Goal: Book appointment/travel/reservation

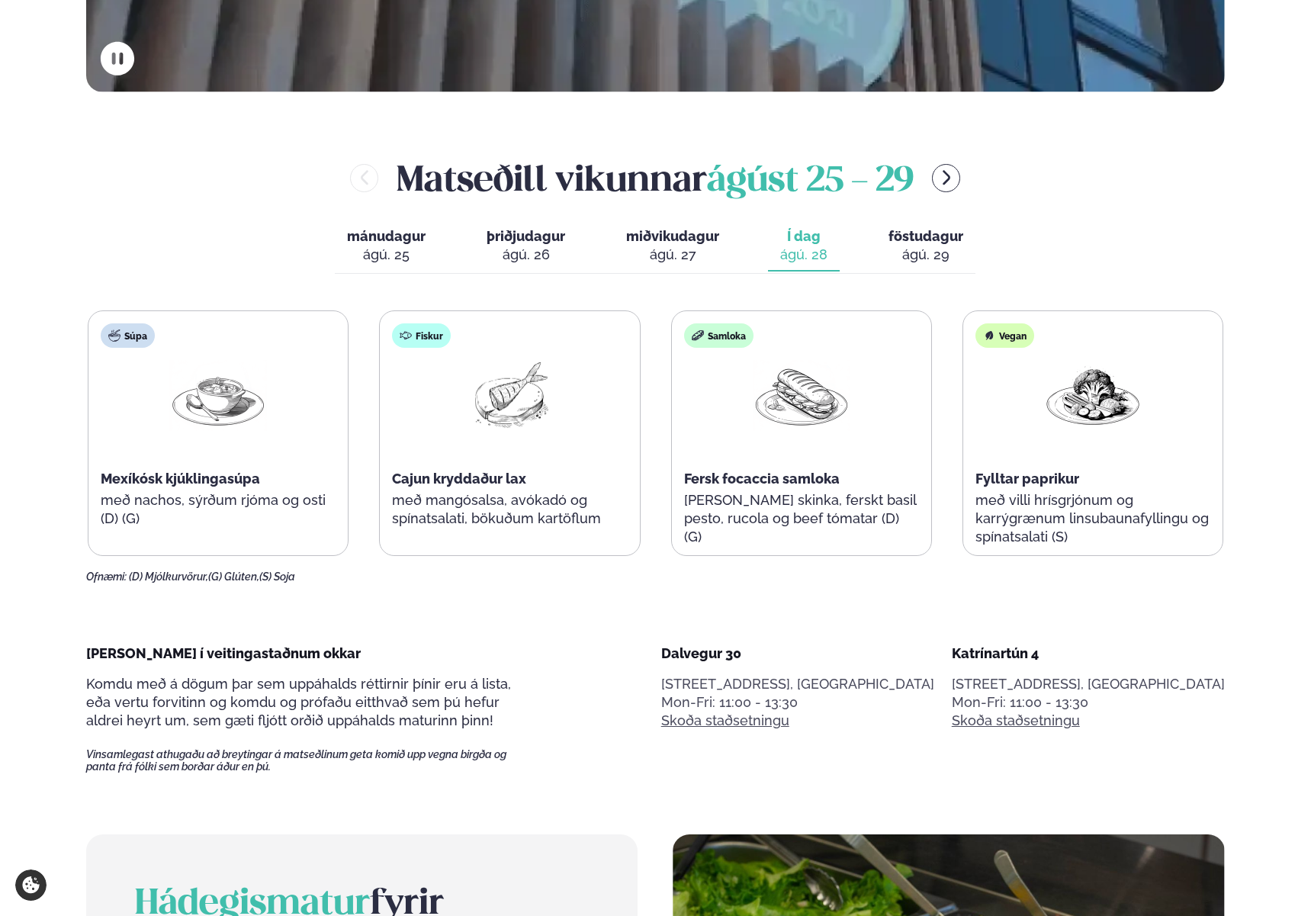
scroll to position [746, 0]
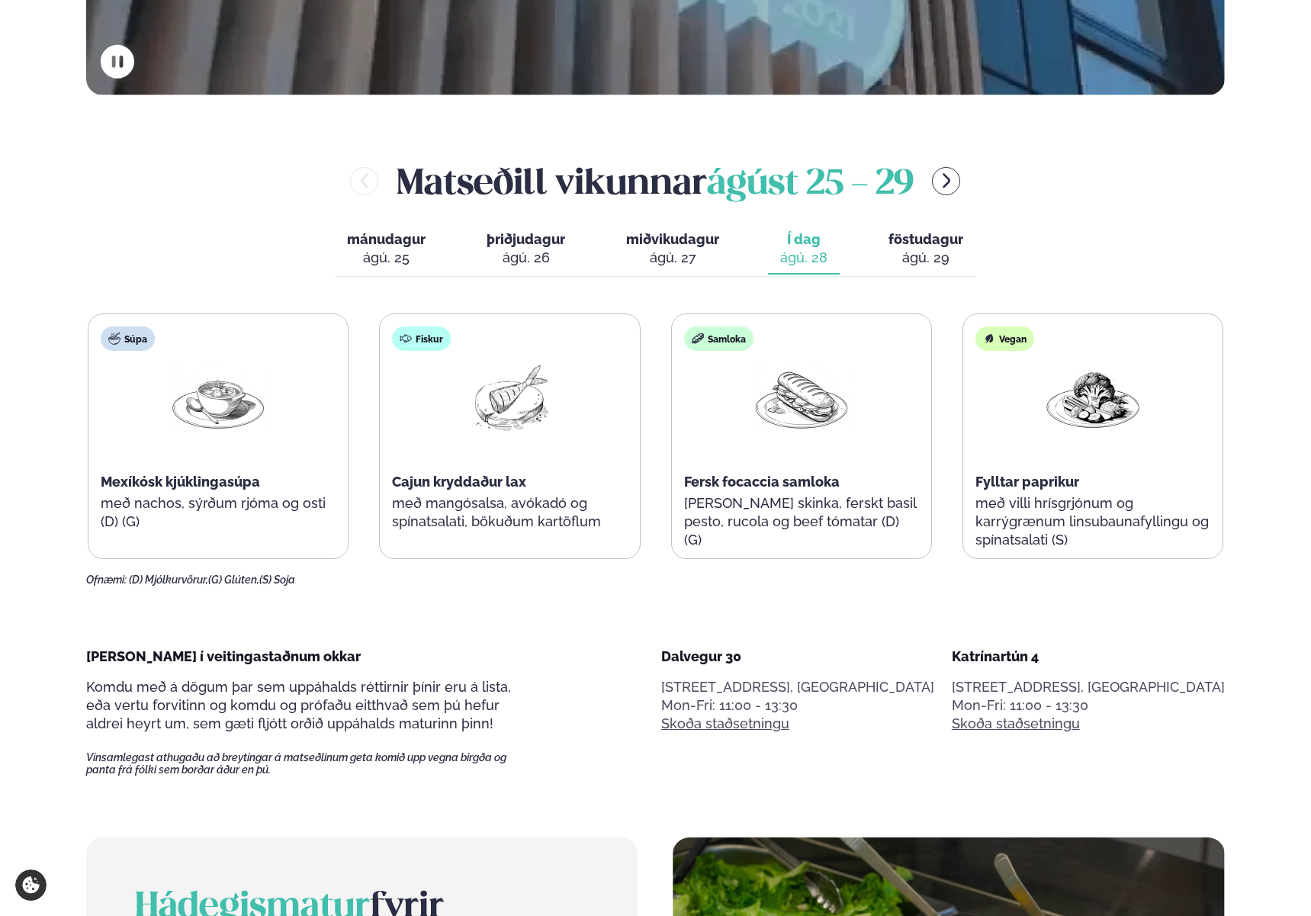
click at [923, 264] on div "ágú. 29" at bounding box center [925, 258] width 75 height 18
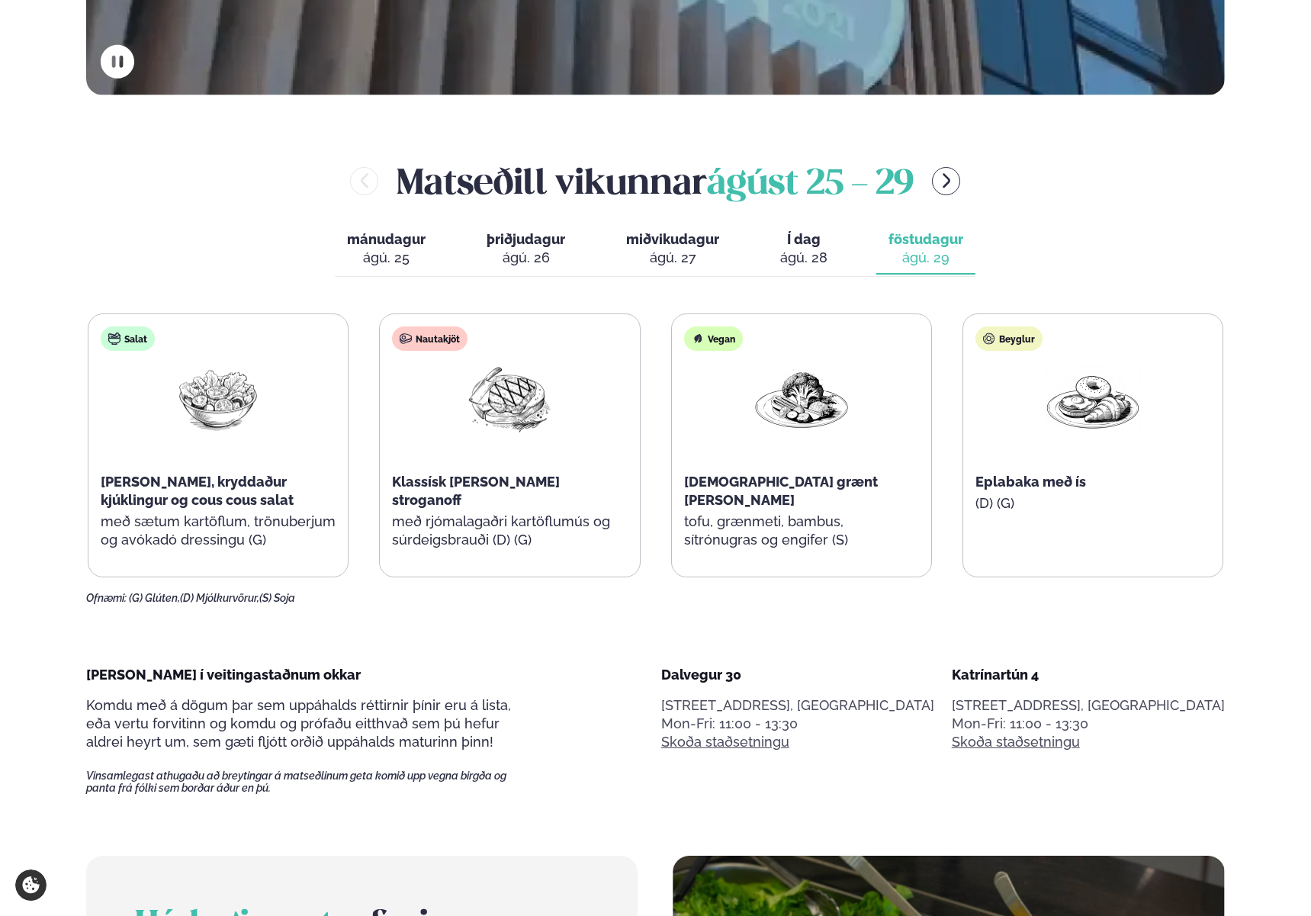
click at [791, 254] on div "ágú. 28" at bounding box center [803, 258] width 47 height 18
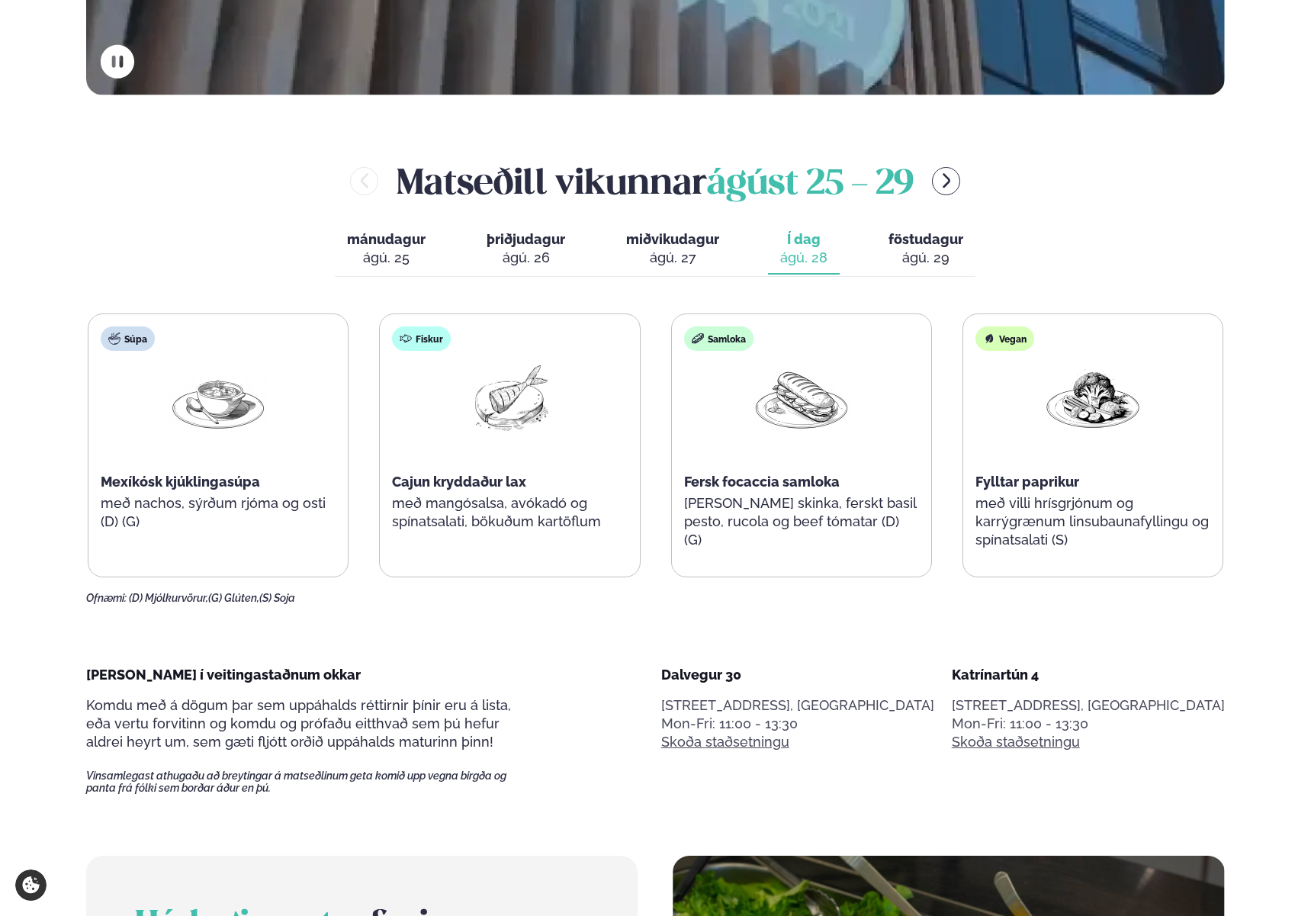
click at [647, 257] on div "ágú. 27" at bounding box center [672, 258] width 93 height 18
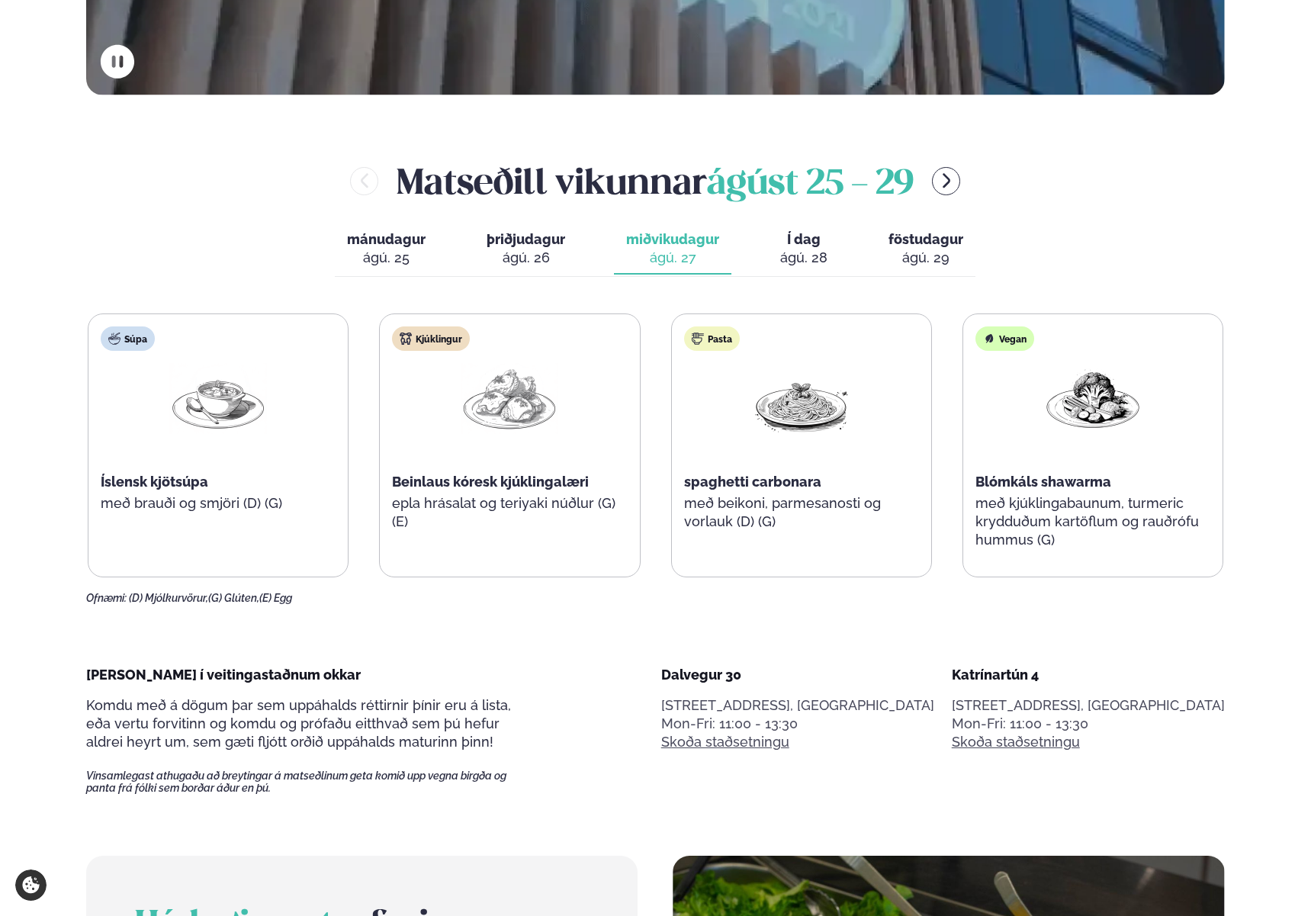
click at [803, 233] on span "Í dag" at bounding box center [803, 239] width 47 height 18
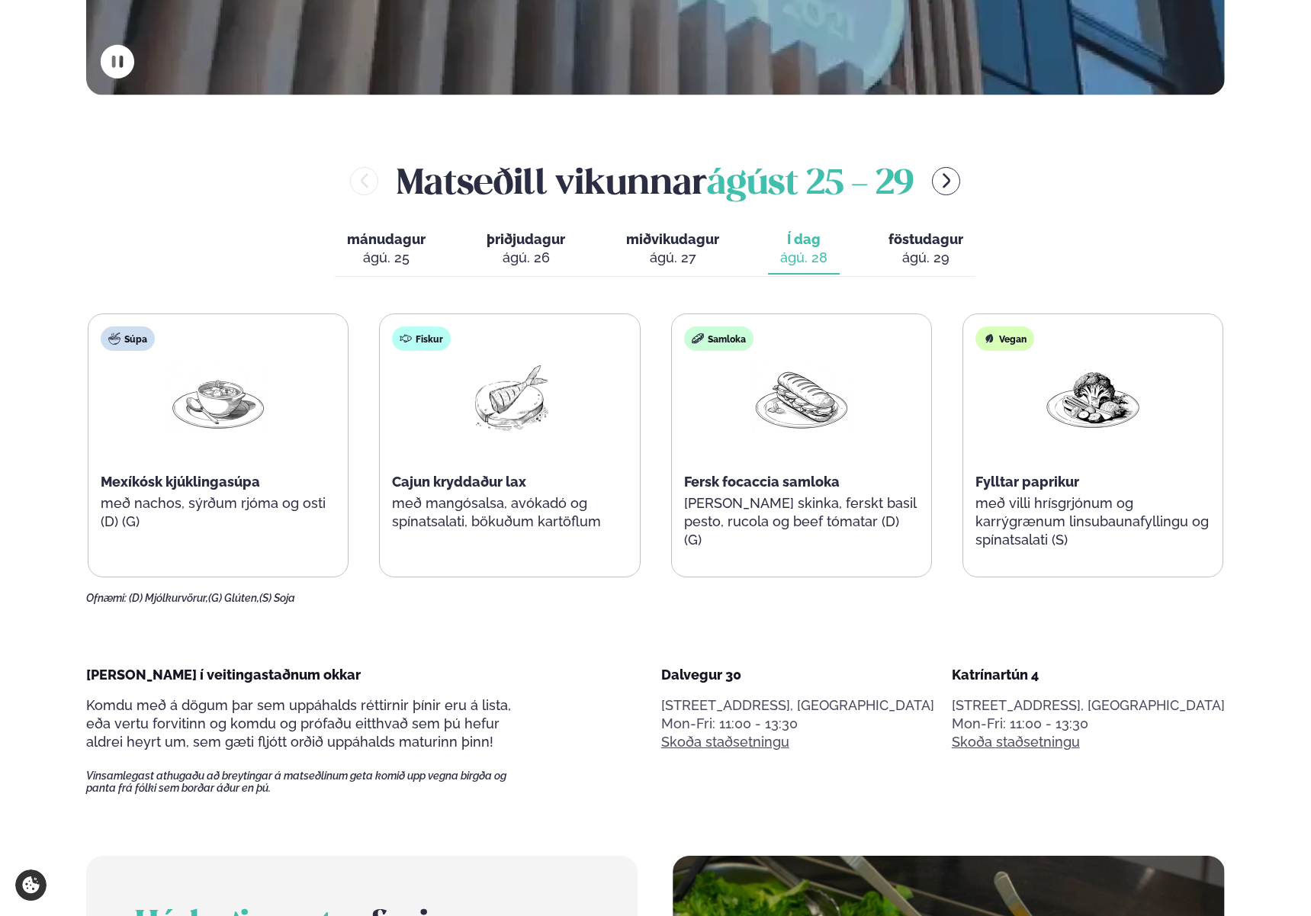
click at [922, 250] on div "ágú. 29" at bounding box center [925, 258] width 75 height 18
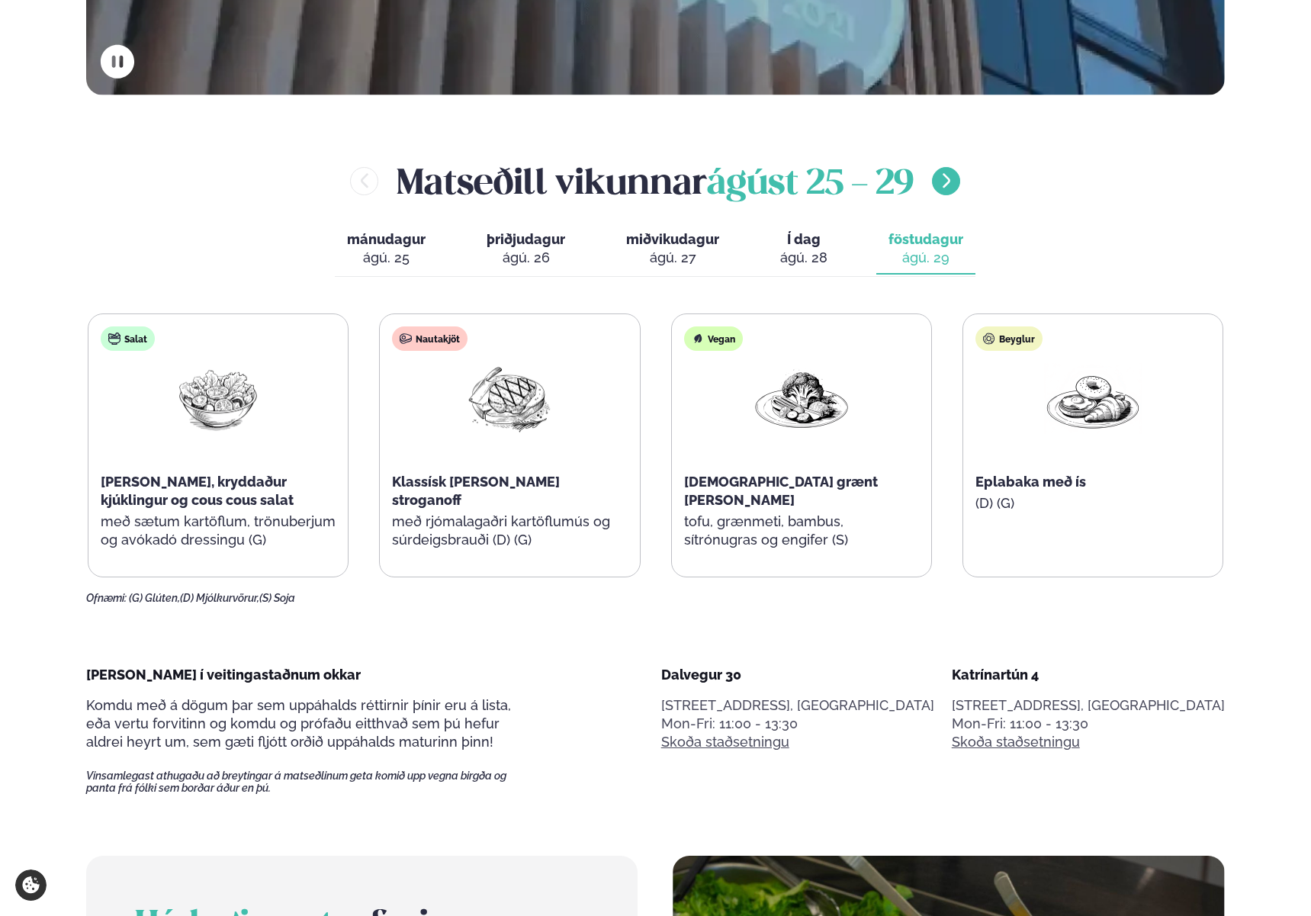
click at [955, 181] on icon "menu-btn-right" at bounding box center [946, 181] width 18 height 18
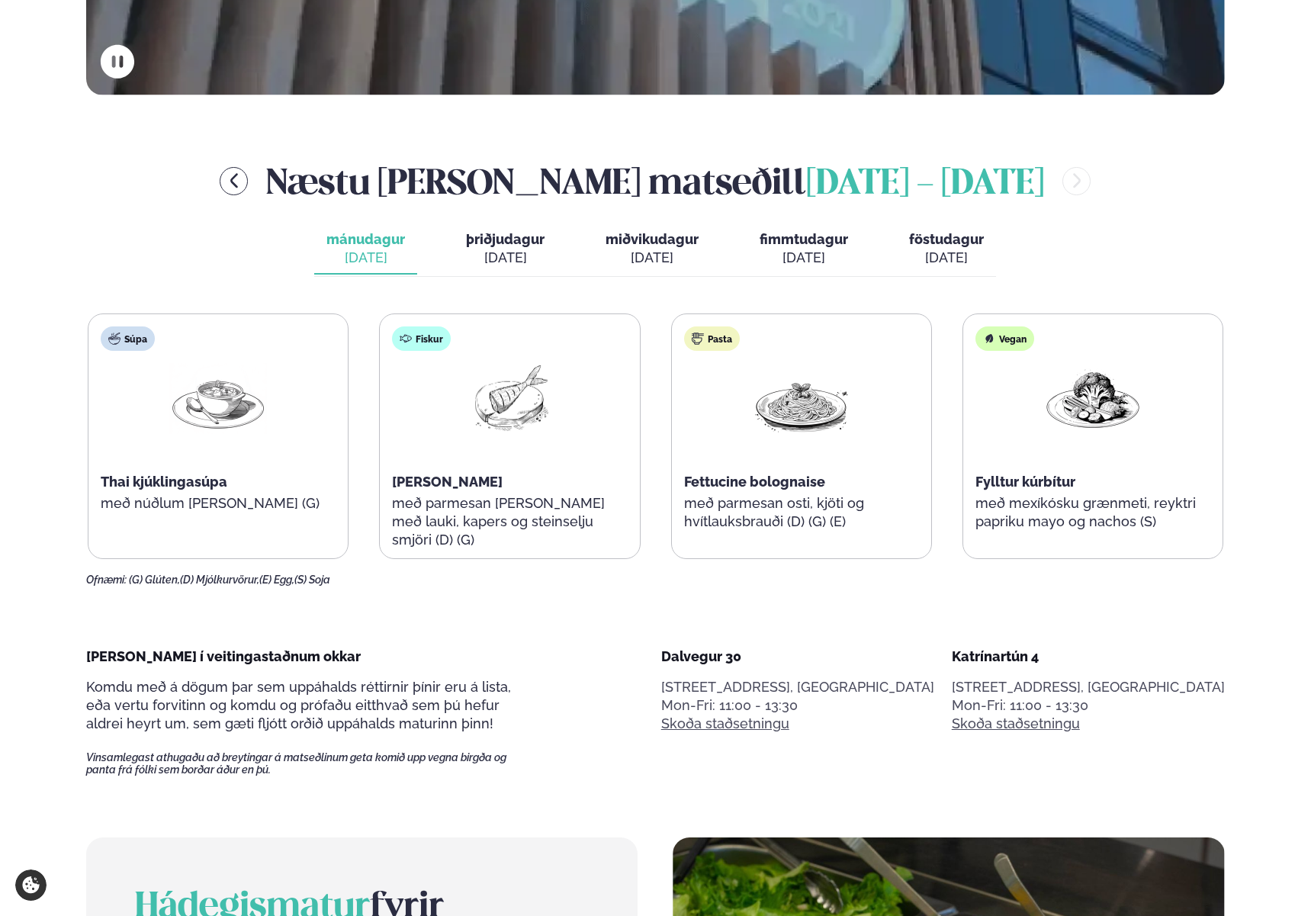
click at [519, 237] on span "þriðjudagur" at bounding box center [505, 239] width 79 height 16
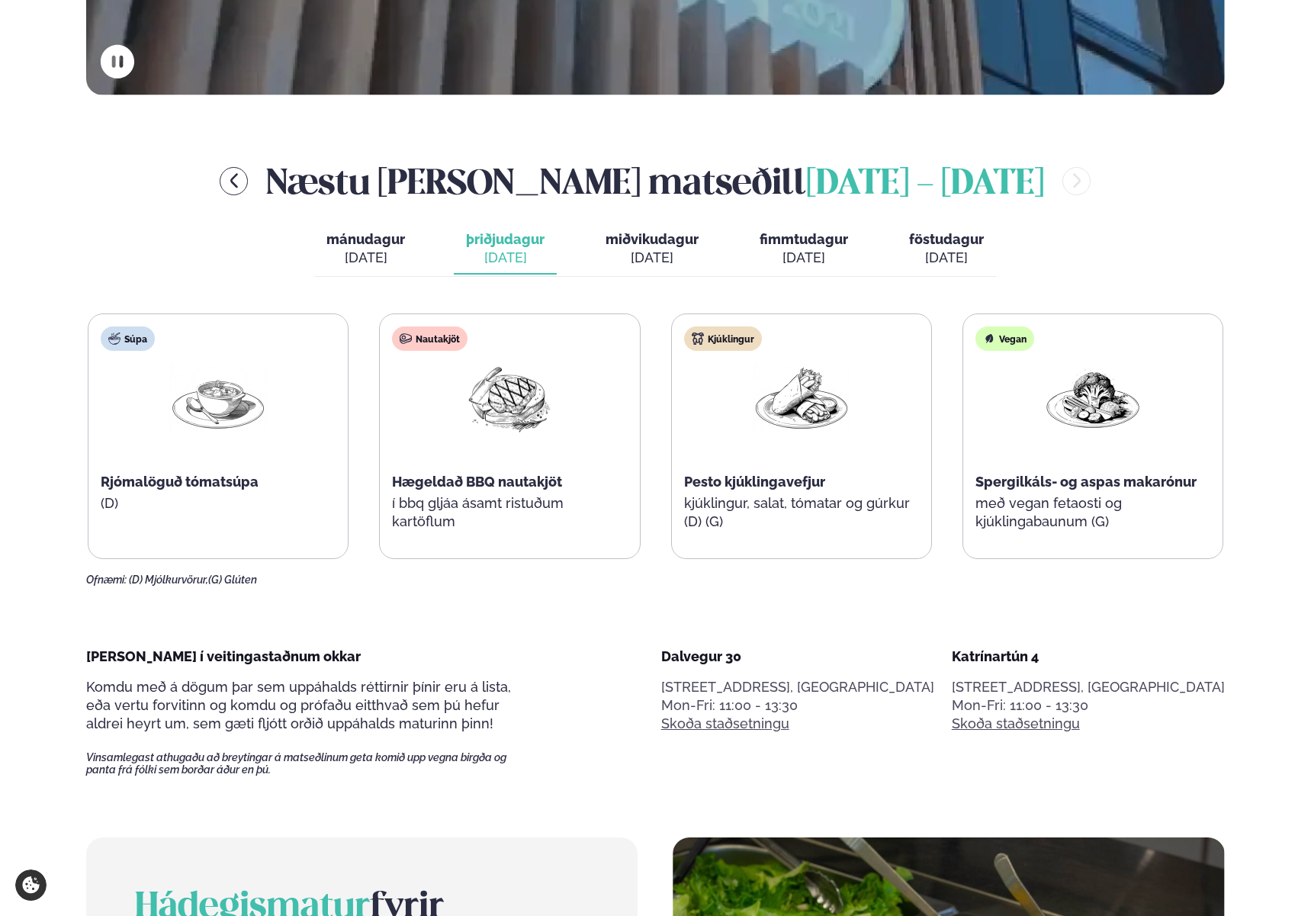
click at [626, 251] on div "[DATE]" at bounding box center [651, 258] width 93 height 18
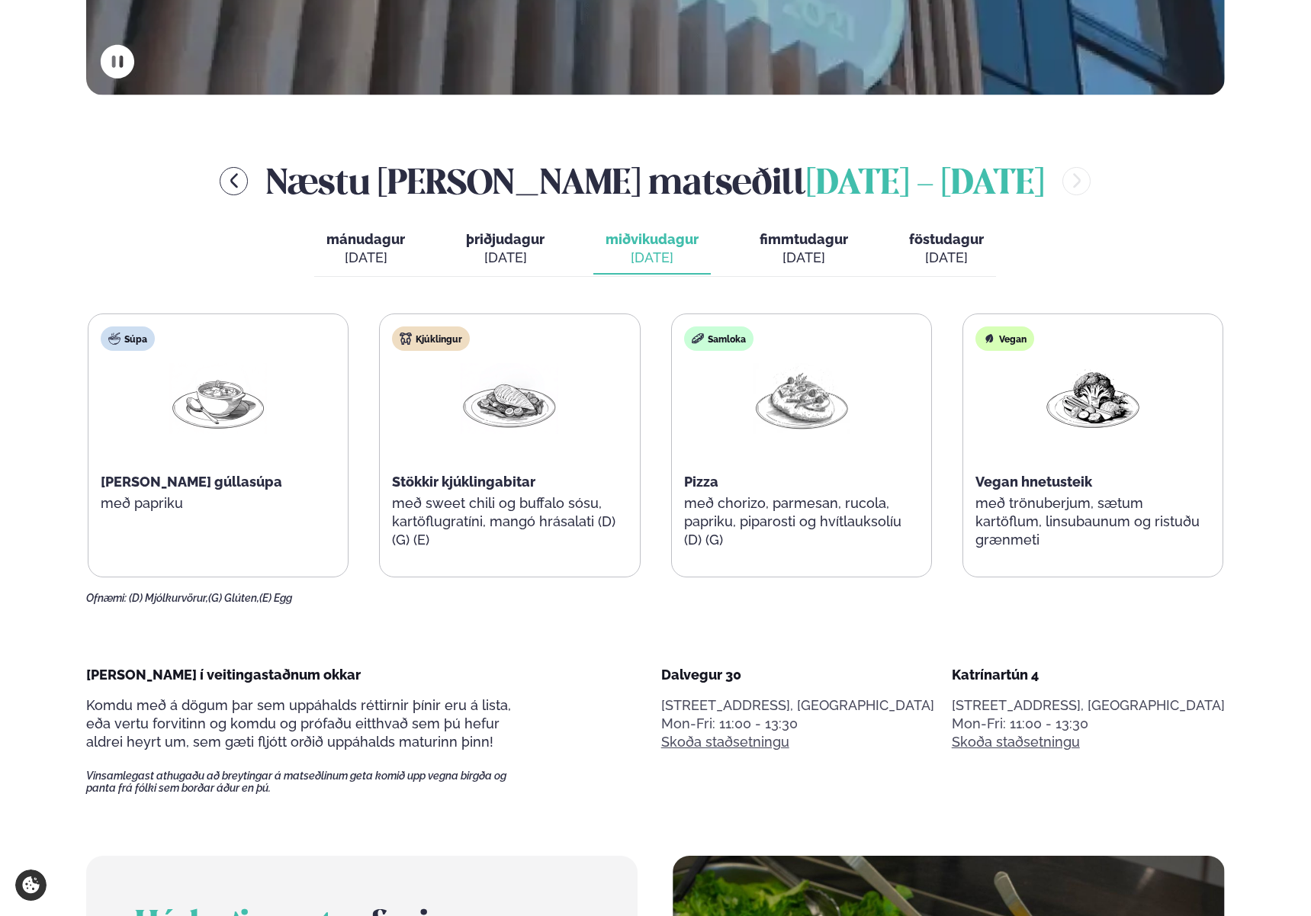
click at [765, 243] on span "fimmtudagur" at bounding box center [803, 239] width 88 height 16
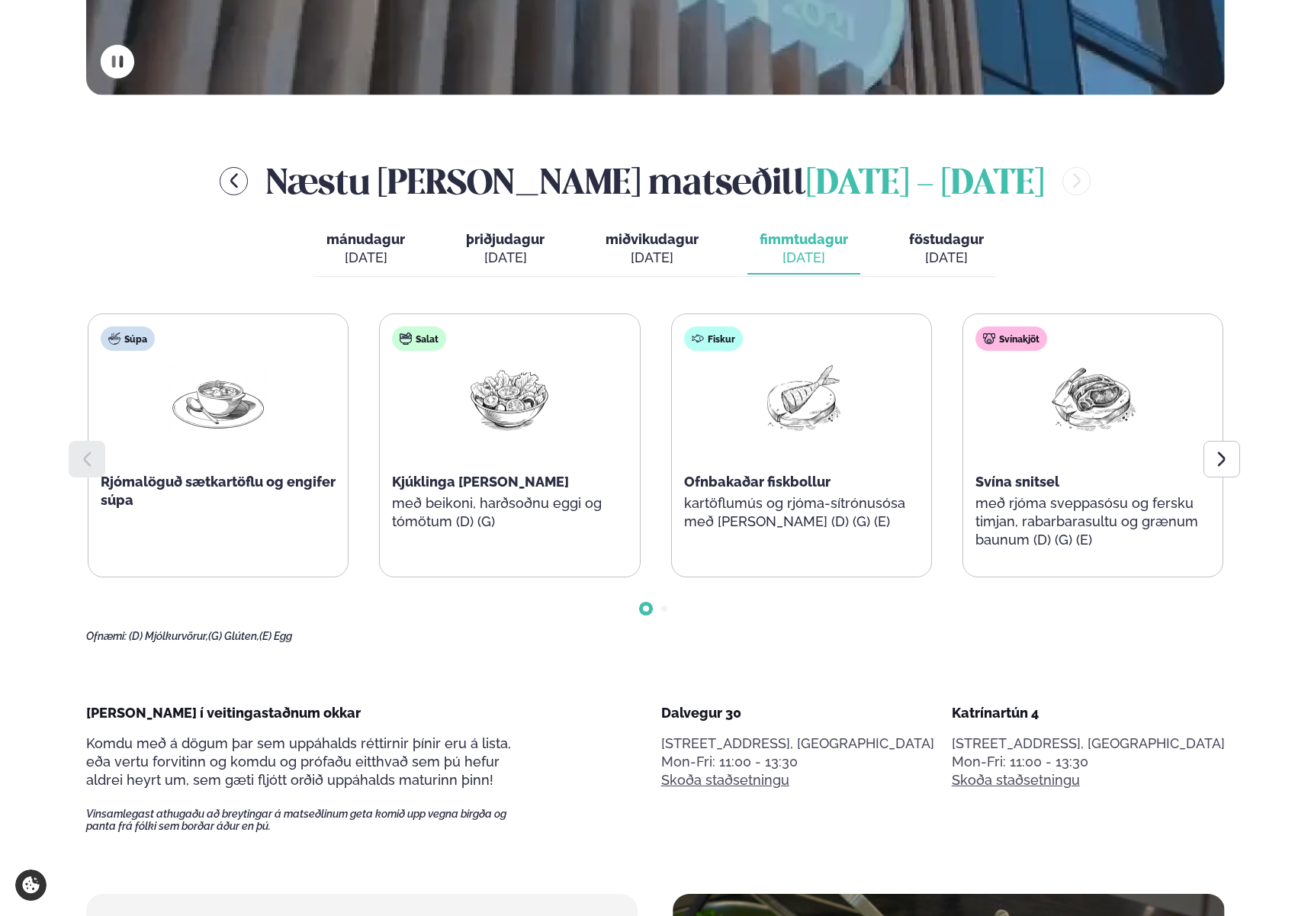
click at [958, 240] on span "föstudagur" at bounding box center [946, 239] width 75 height 16
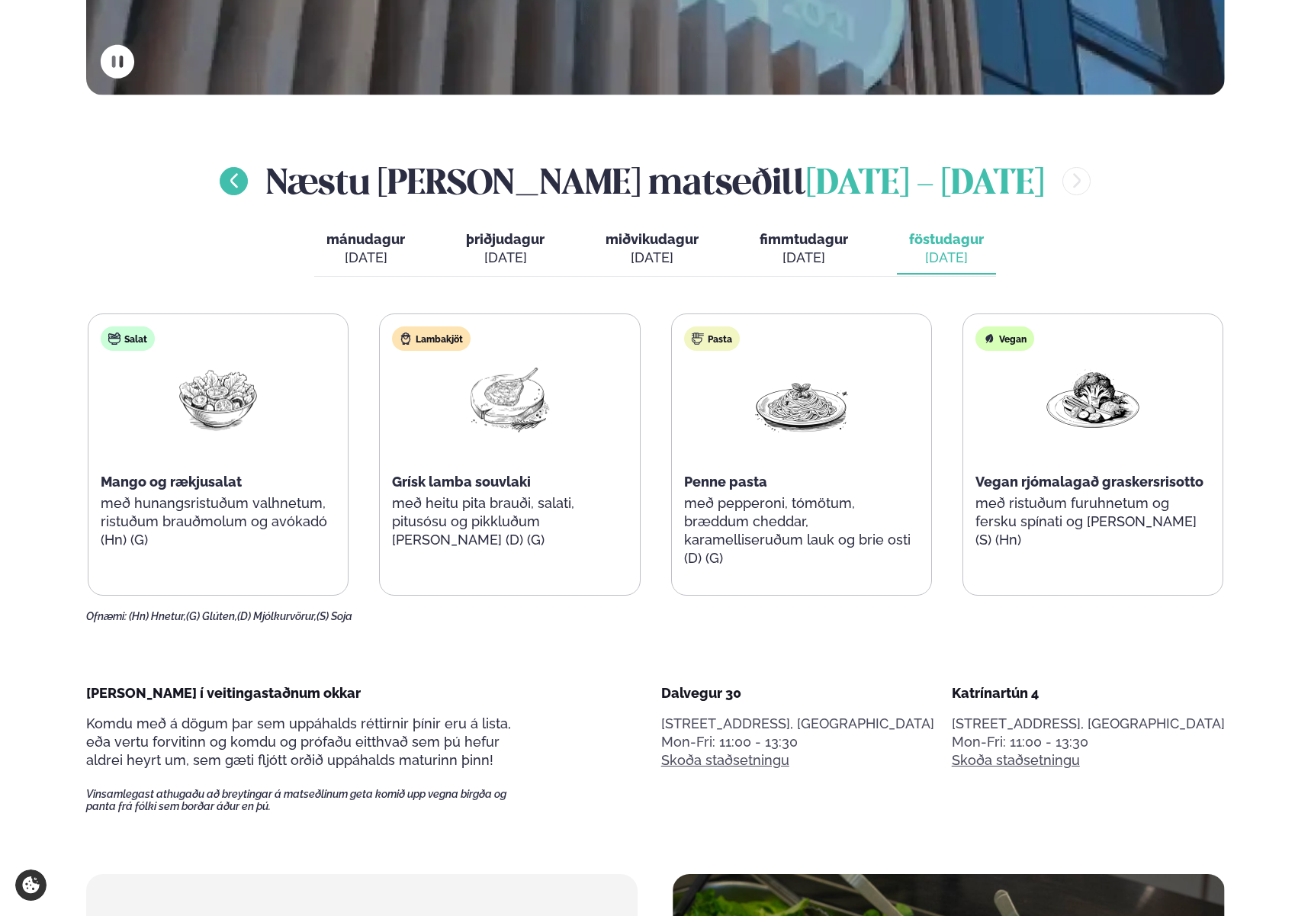
click at [243, 178] on icon "menu-btn-left" at bounding box center [234, 181] width 18 height 18
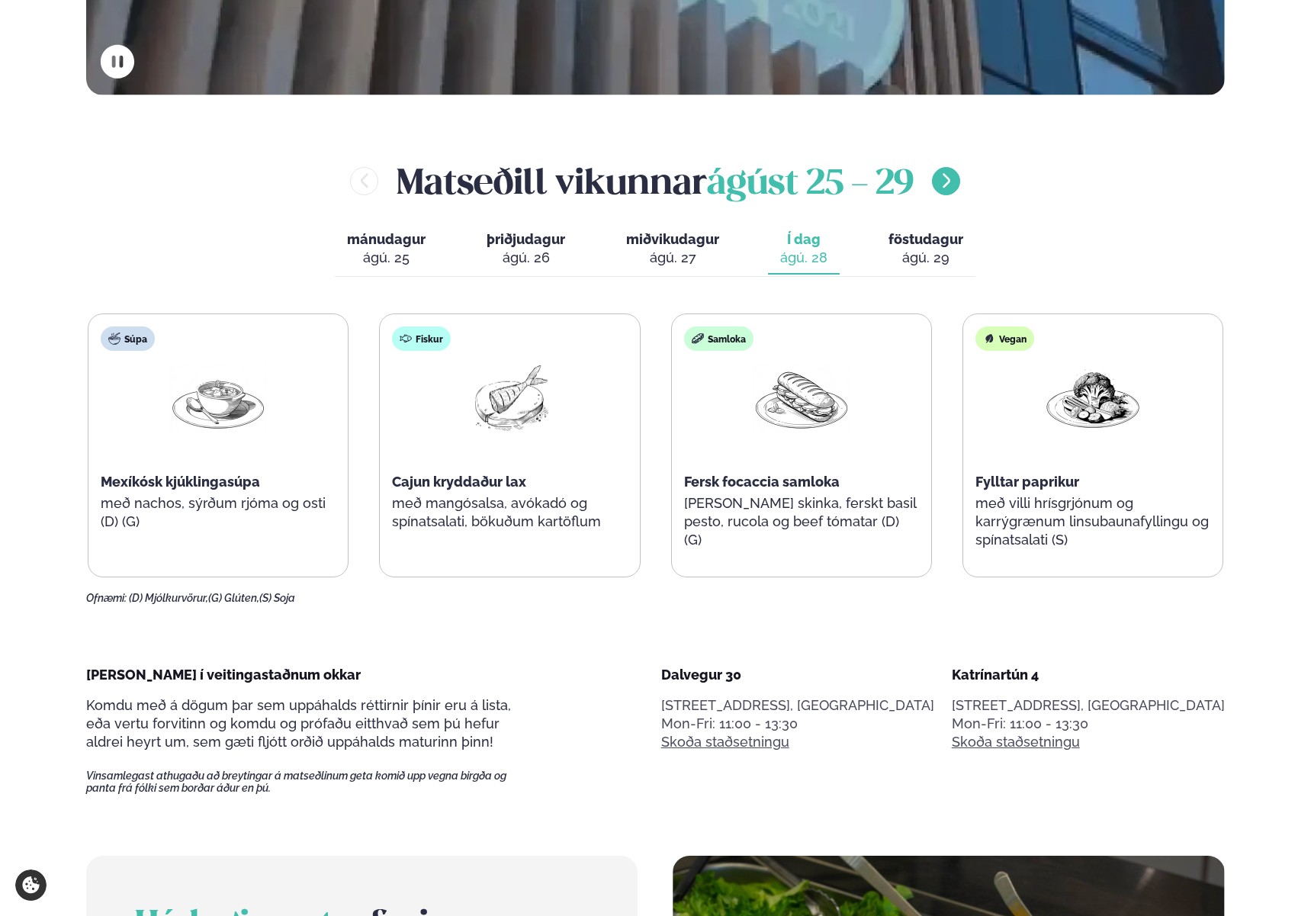
click at [945, 184] on icon "menu-btn-right" at bounding box center [946, 181] width 18 height 18
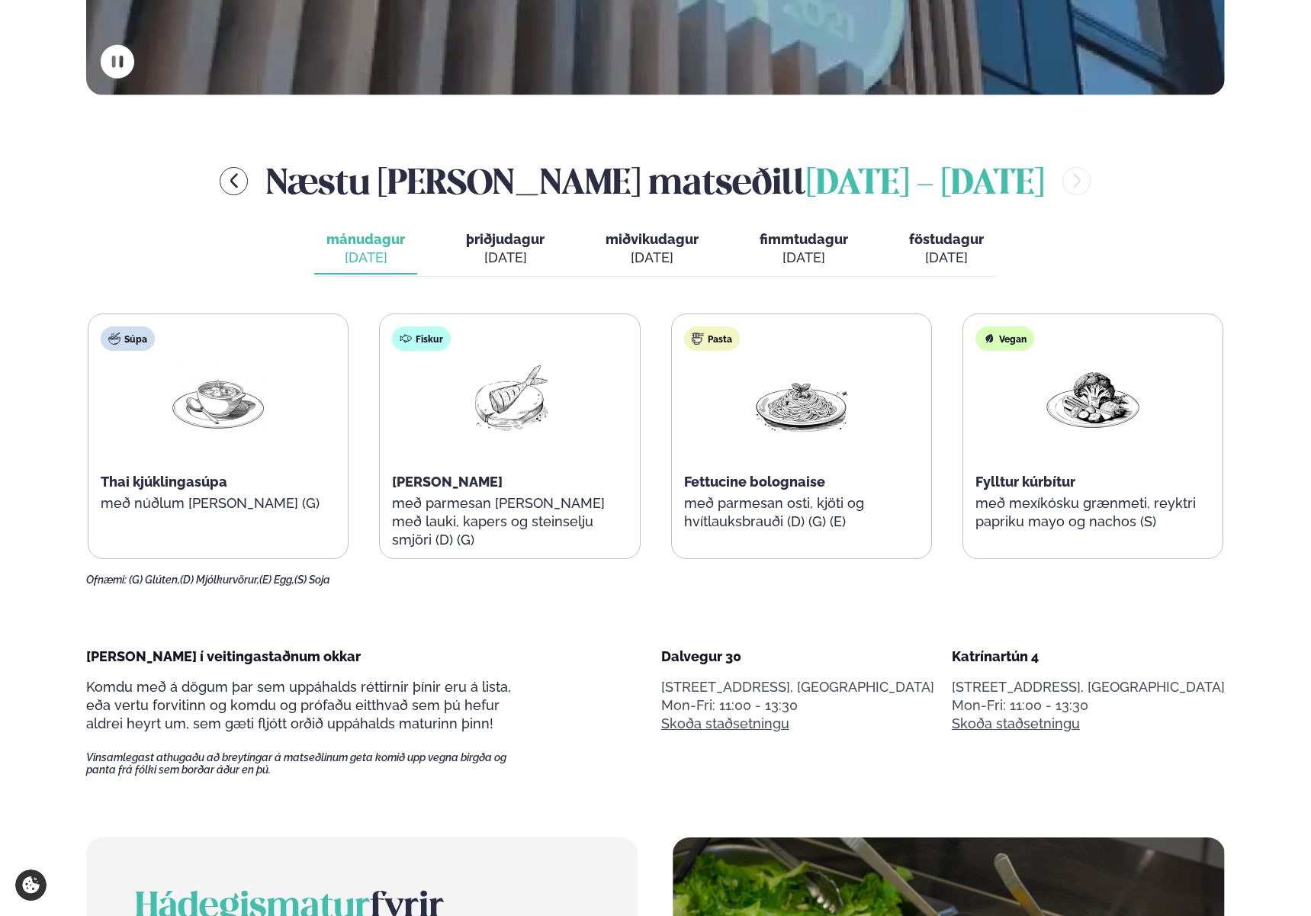
click at [511, 242] on span "þriðjudagur" at bounding box center [505, 239] width 79 height 16
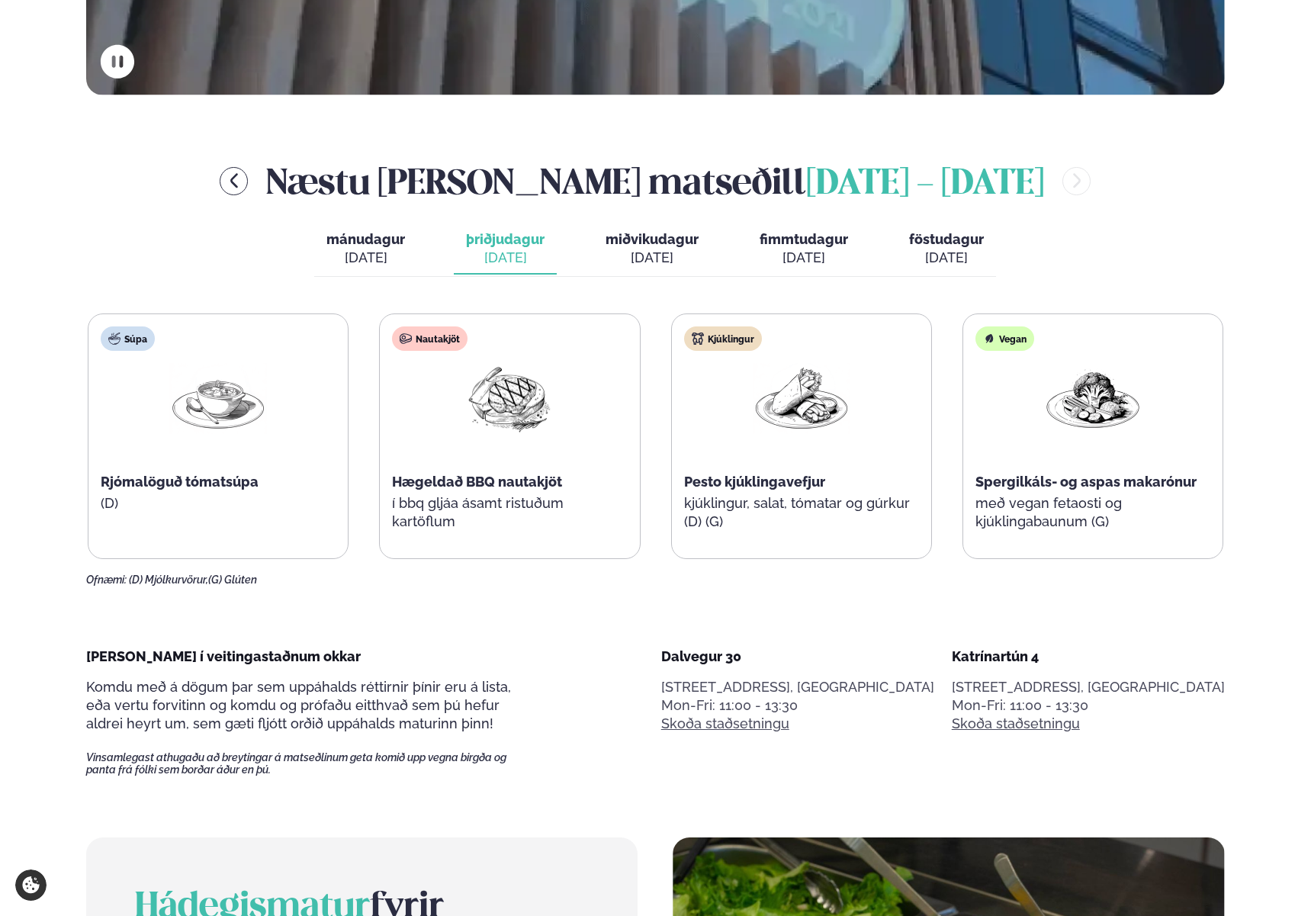
click at [658, 256] on div "[DATE]" at bounding box center [651, 258] width 93 height 18
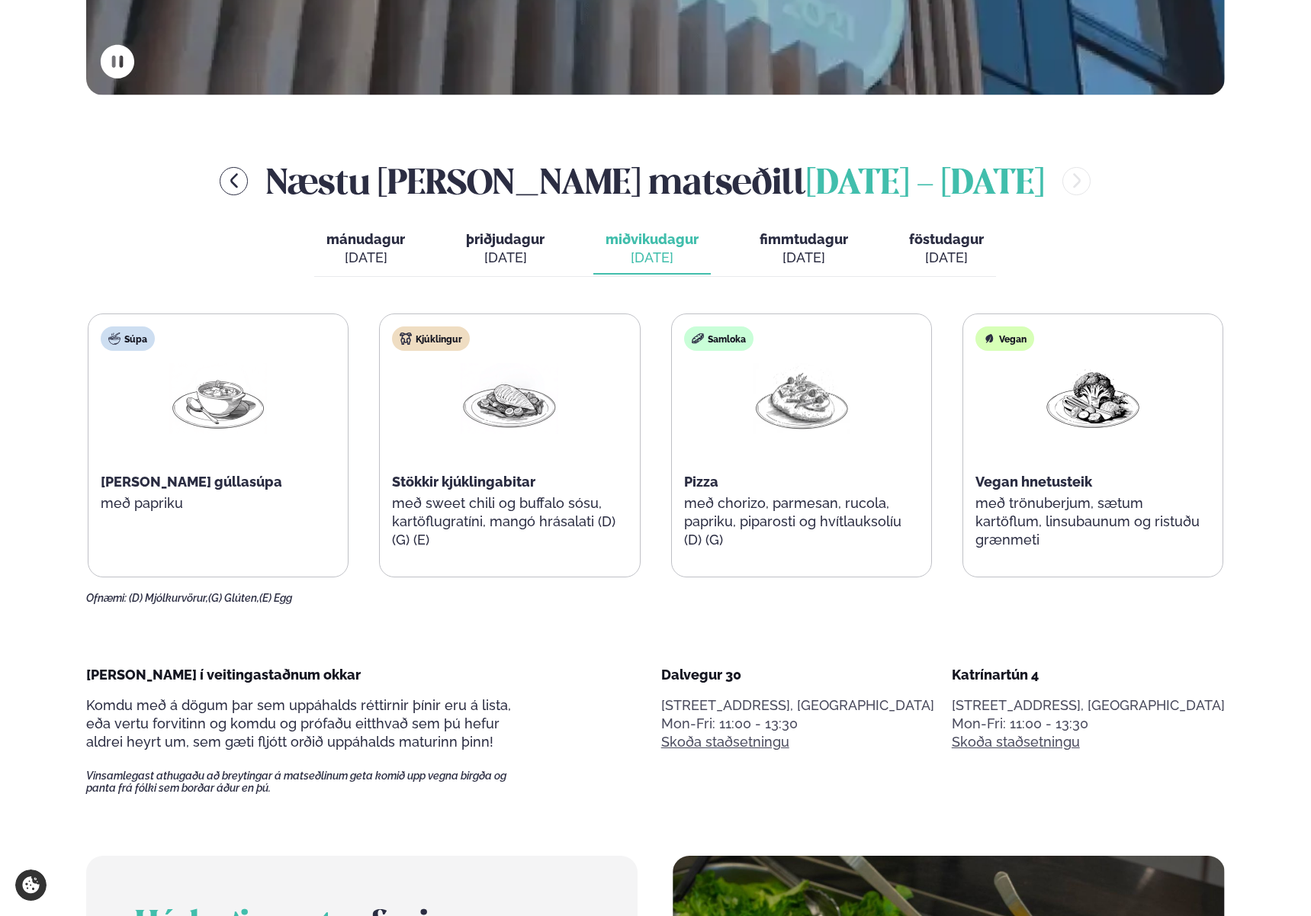
click at [773, 252] on div "[DATE]" at bounding box center [803, 258] width 88 height 18
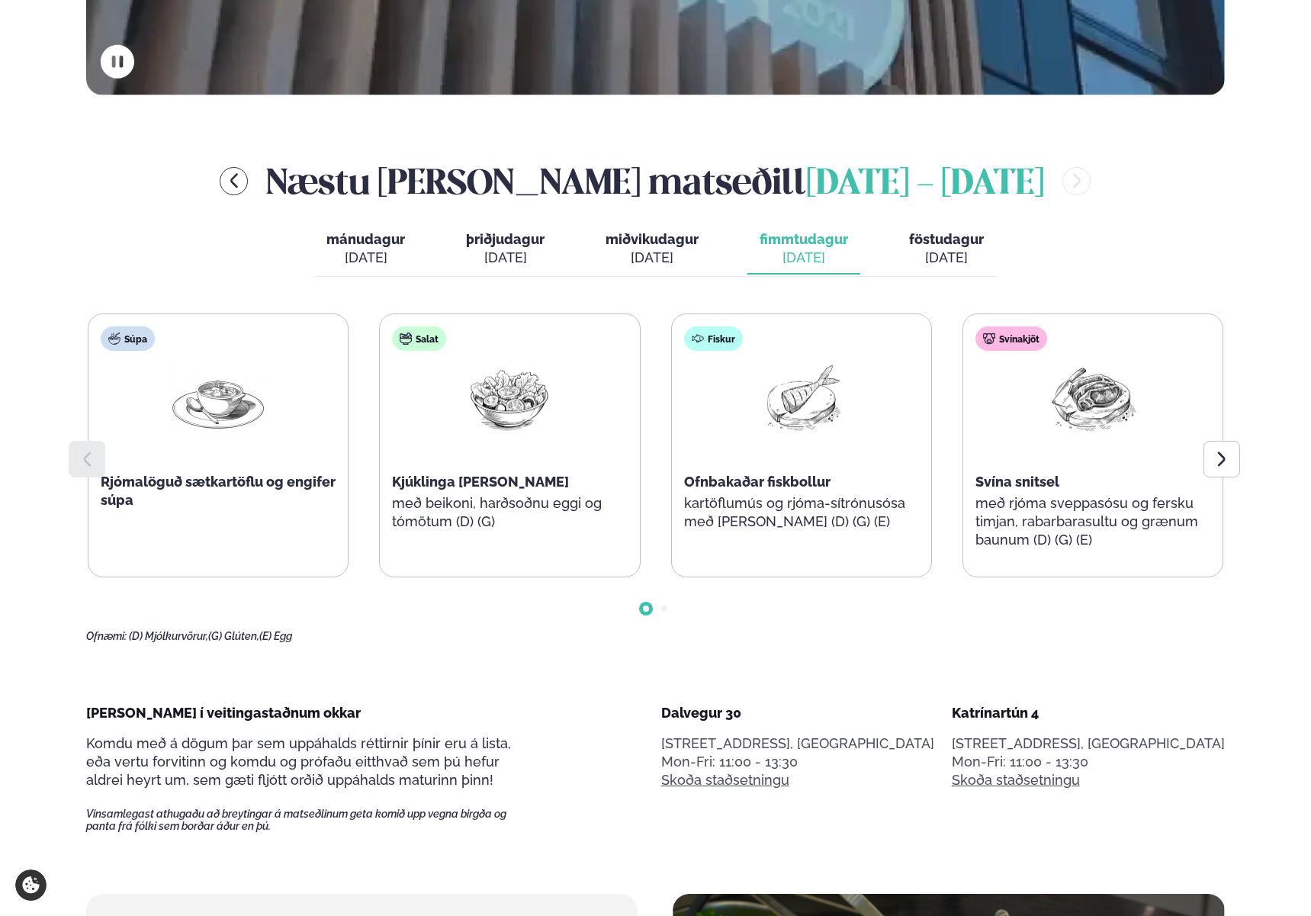
click at [961, 249] on div "[DATE]" at bounding box center [946, 258] width 75 height 18
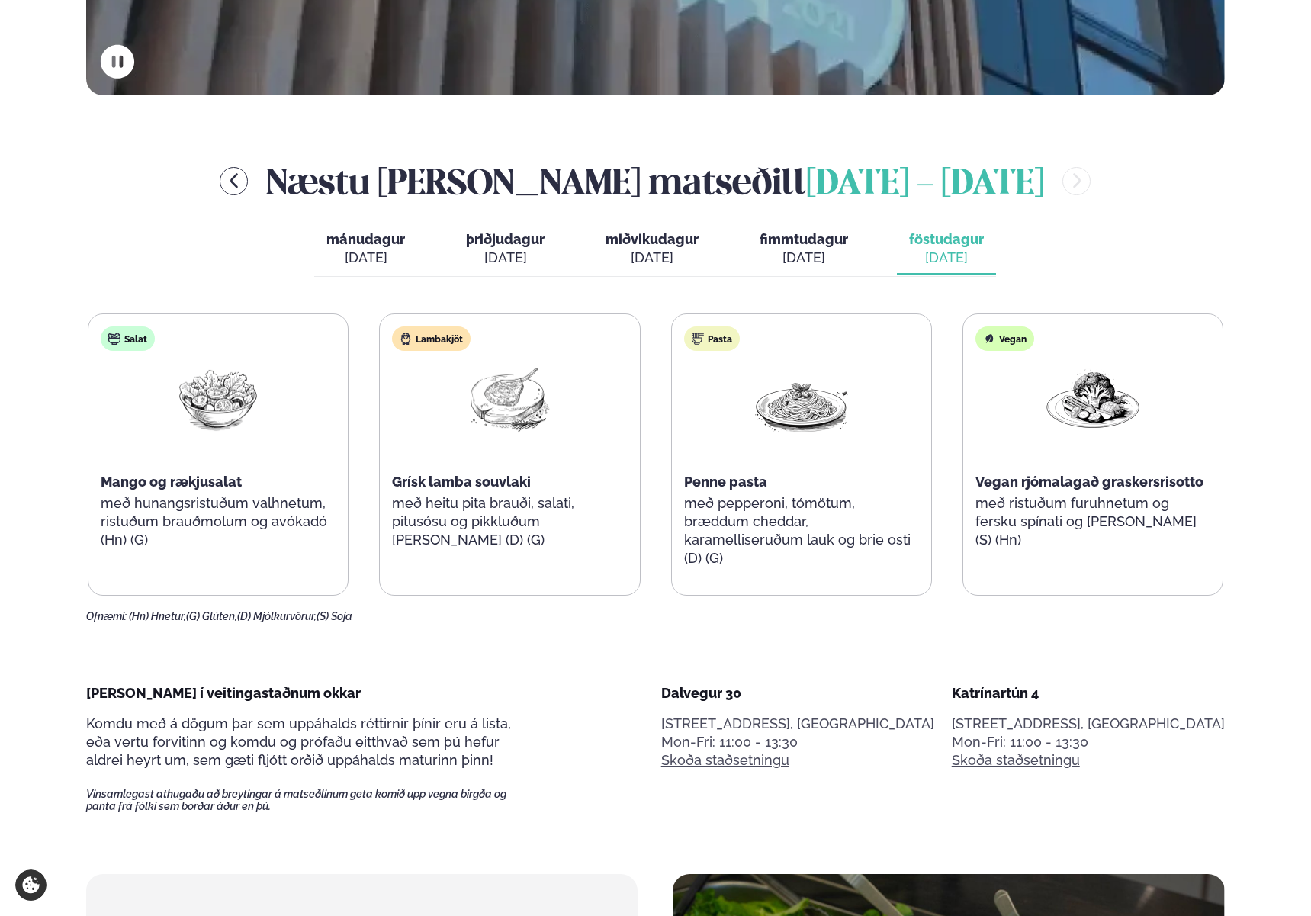
click at [675, 252] on div "[DATE]" at bounding box center [651, 258] width 93 height 18
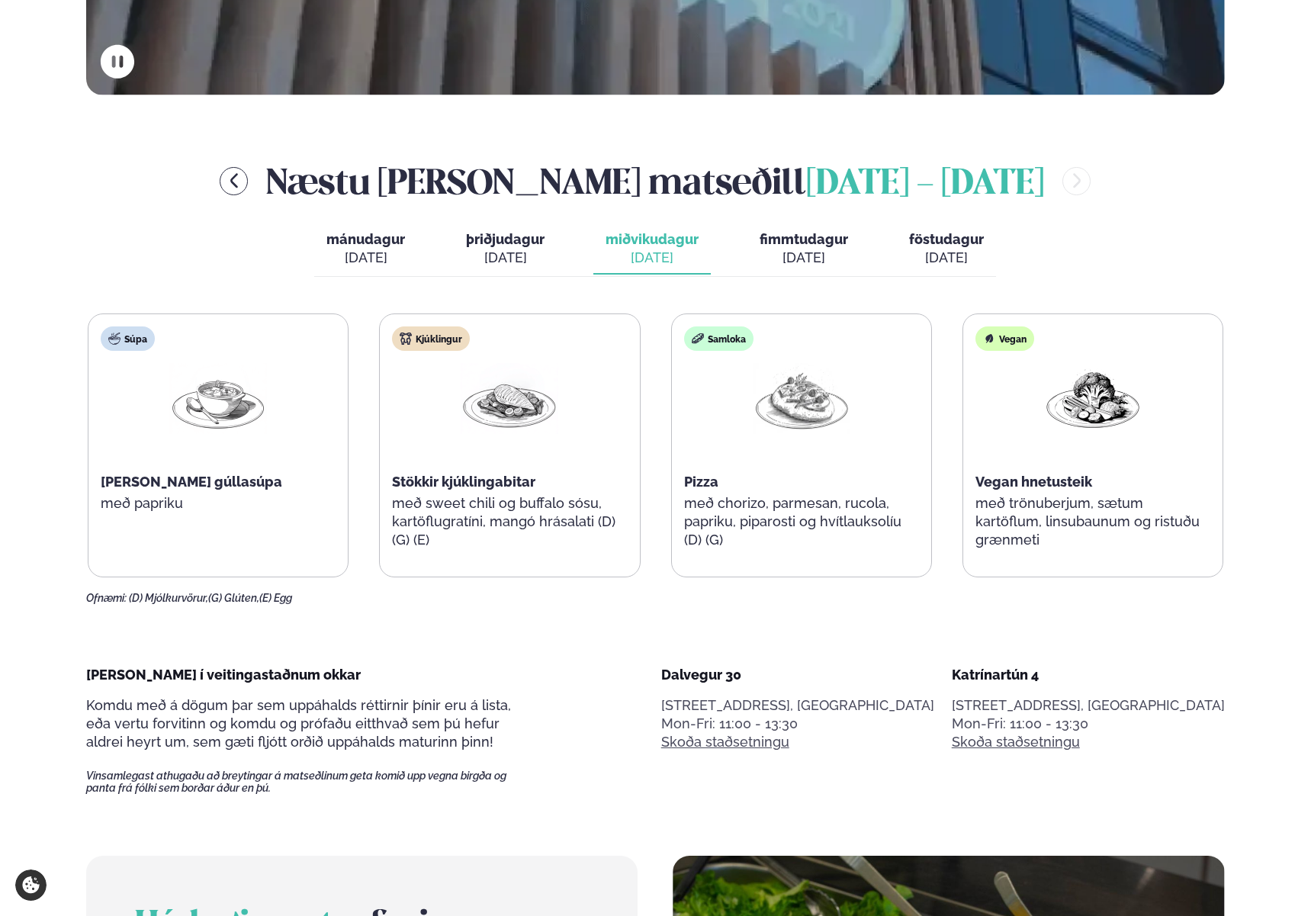
click at [493, 240] on span "þriðjudagur" at bounding box center [505, 239] width 79 height 16
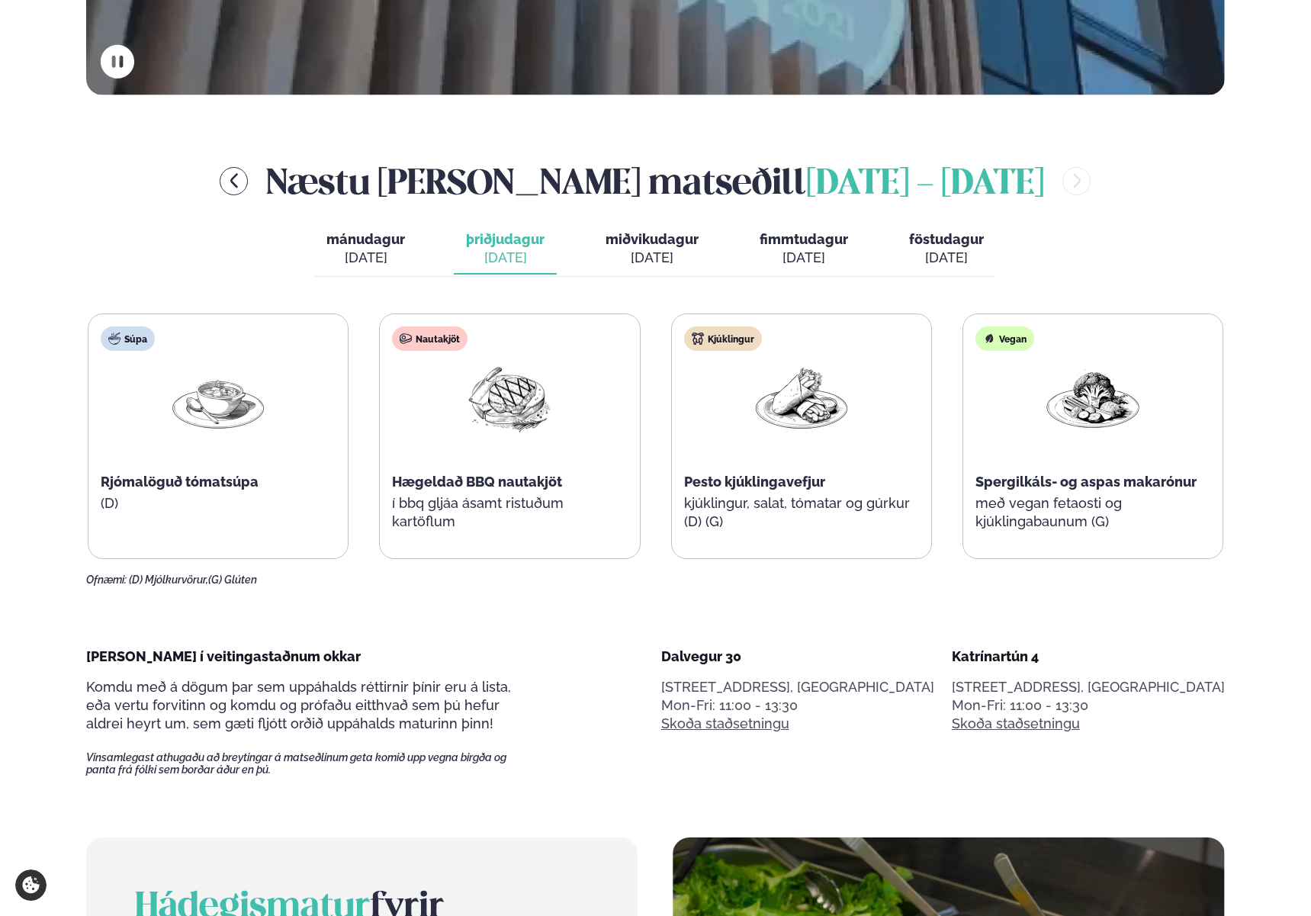
click at [336, 239] on span "mánudagur" at bounding box center [365, 239] width 79 height 16
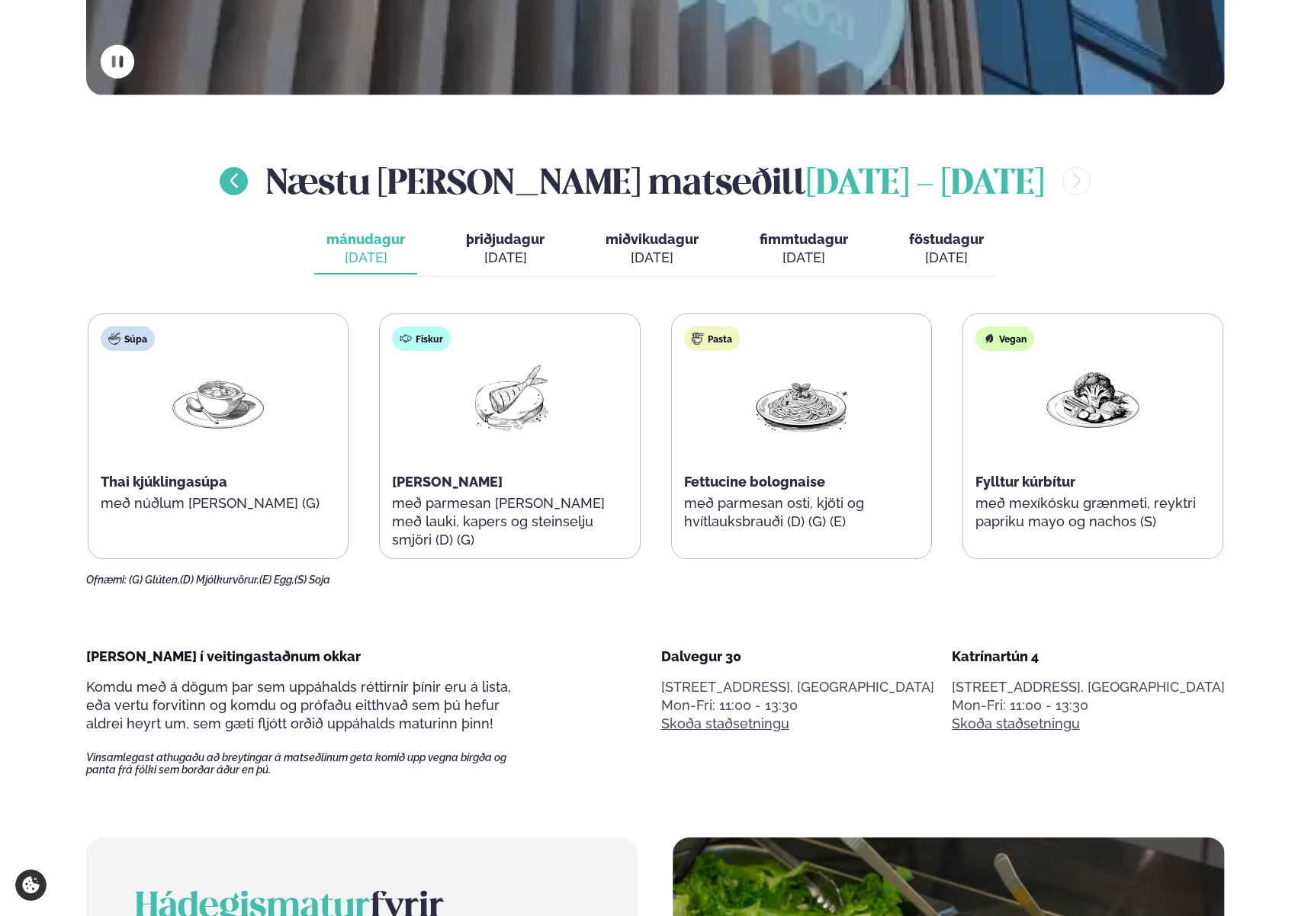
click at [248, 192] on button "menu-btn-left" at bounding box center [234, 181] width 28 height 28
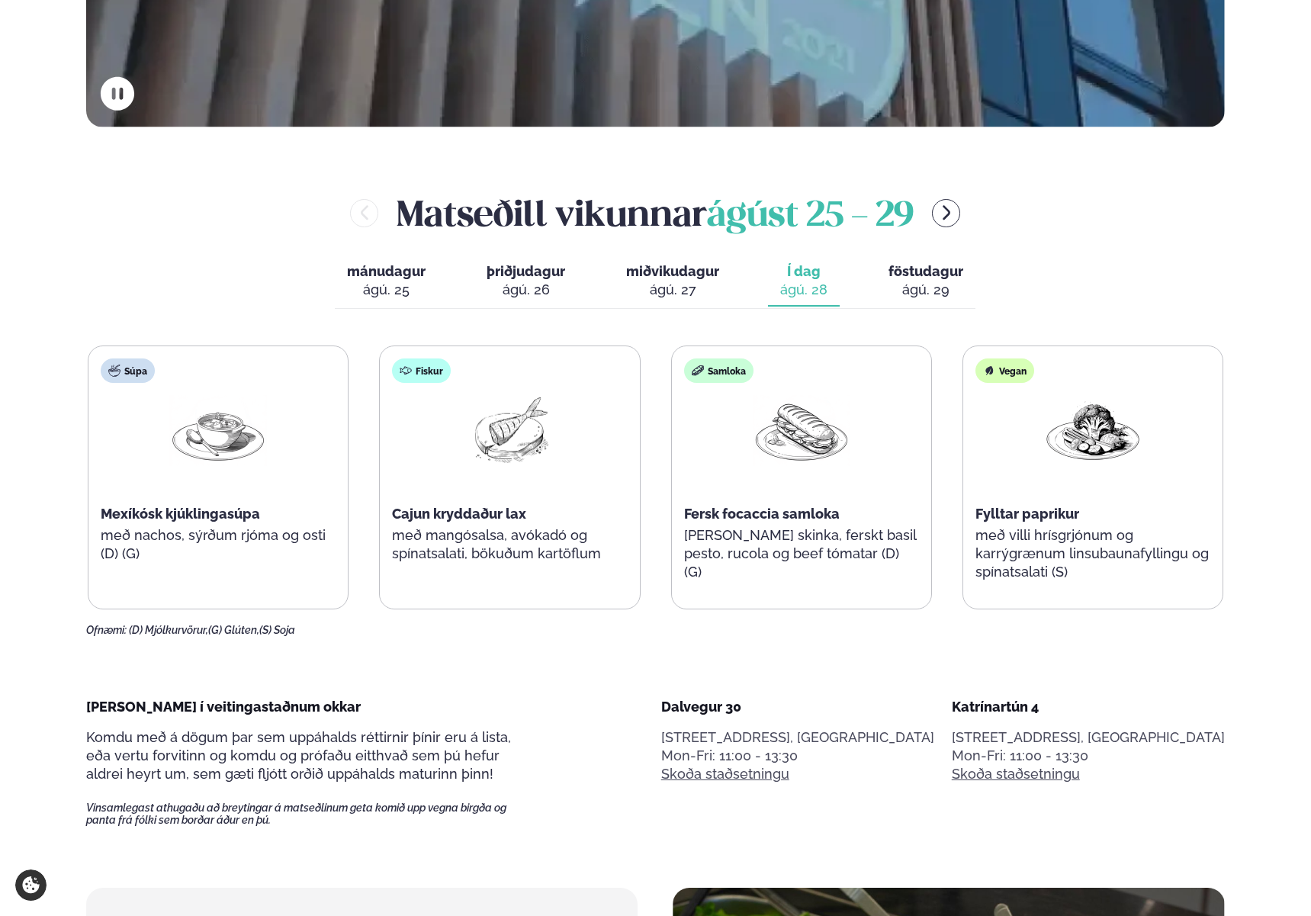
scroll to position [654, 0]
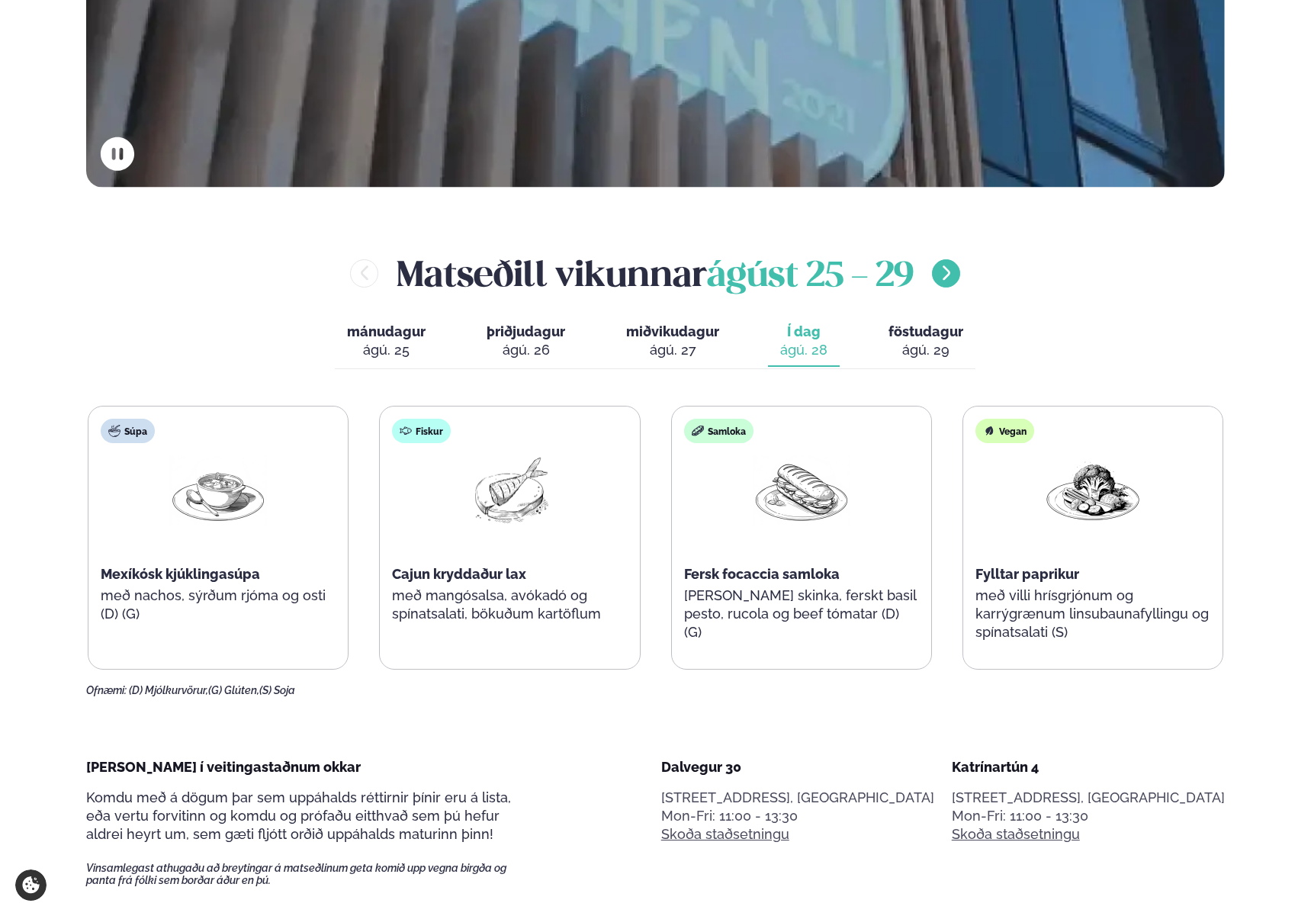
click at [955, 276] on icon "menu-btn-right" at bounding box center [946, 273] width 18 height 18
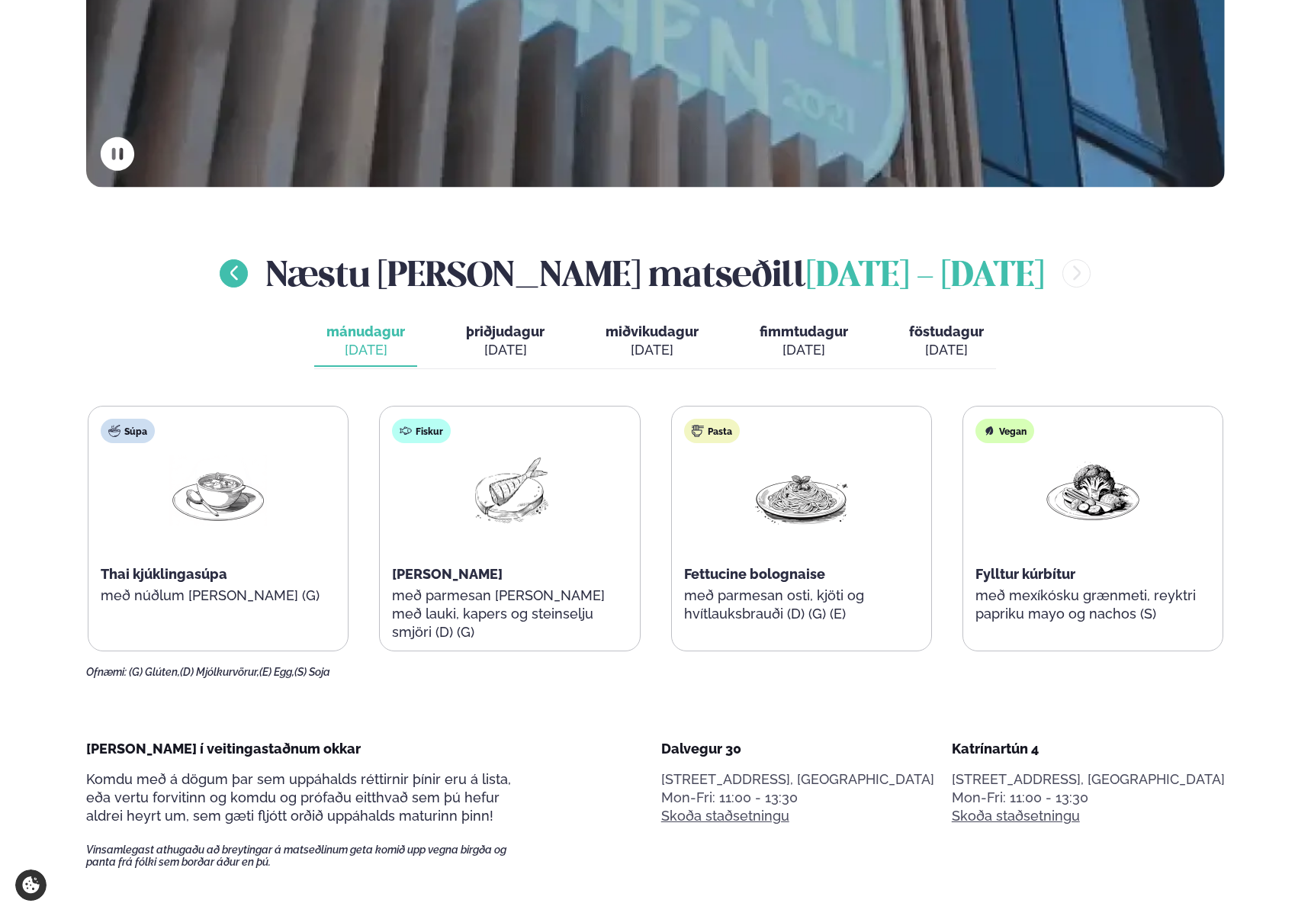
click at [243, 265] on icon "menu-btn-left" at bounding box center [234, 273] width 18 height 18
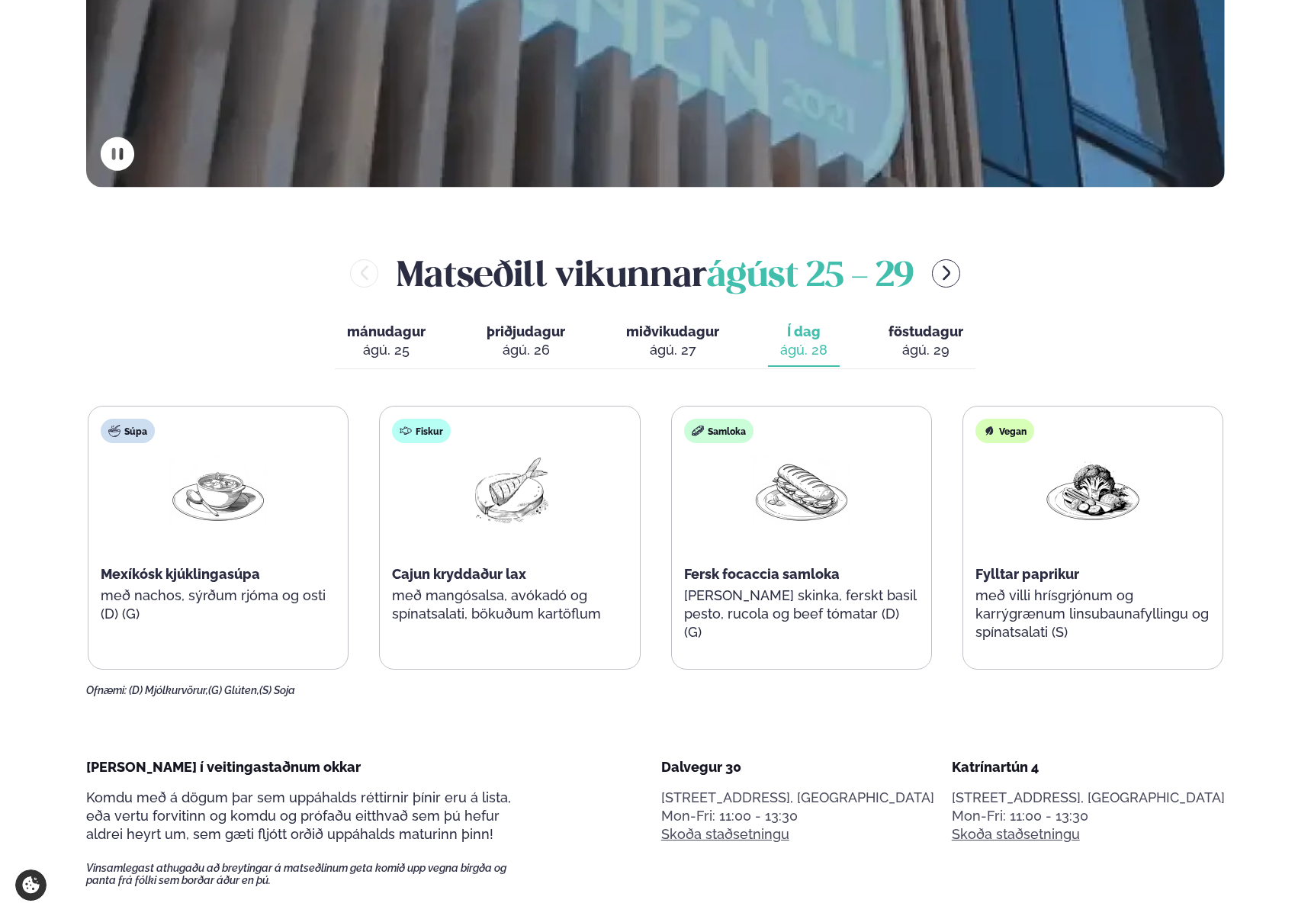
click at [920, 342] on div "ágú. 29" at bounding box center [925, 350] width 75 height 18
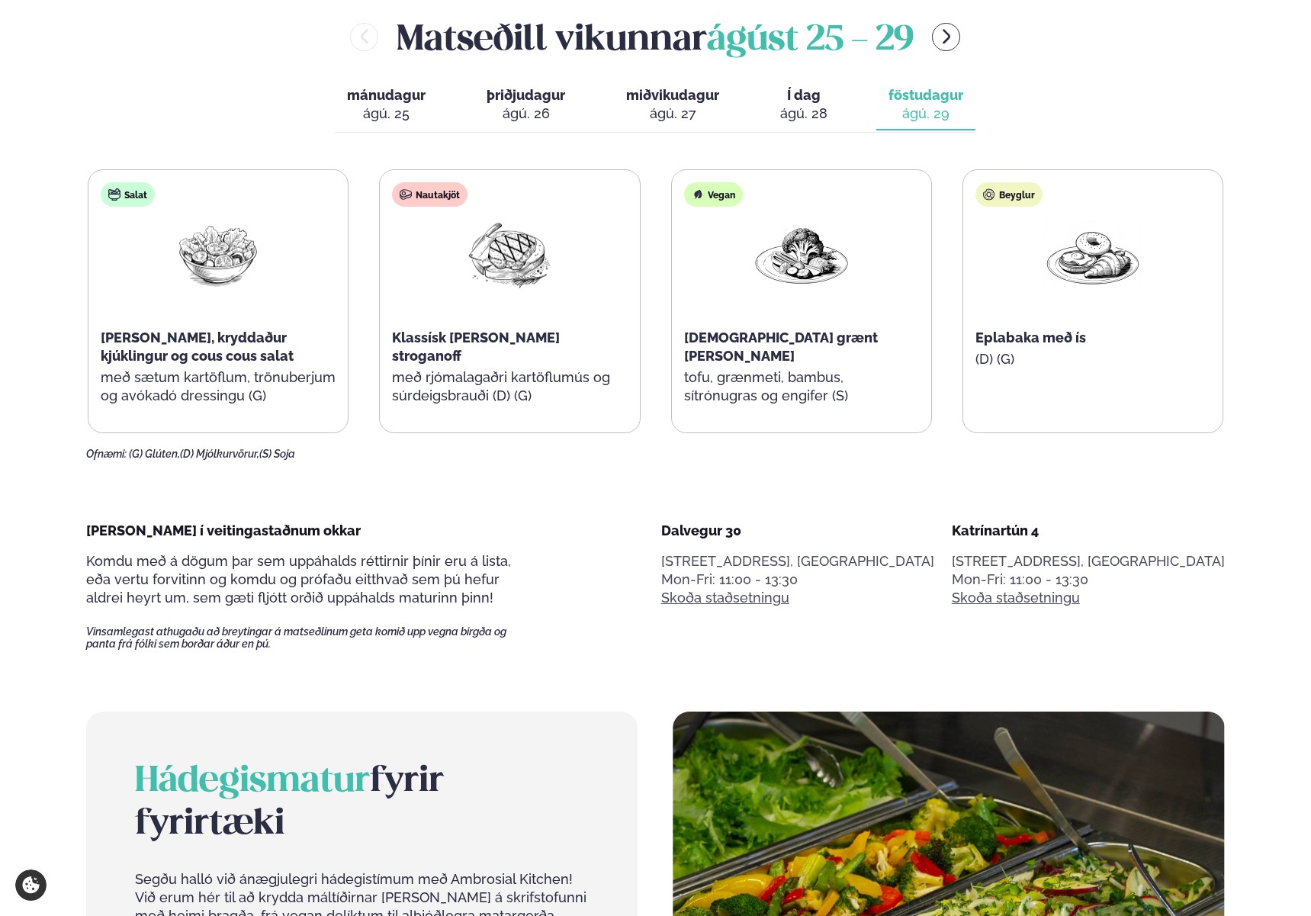
scroll to position [878, 0]
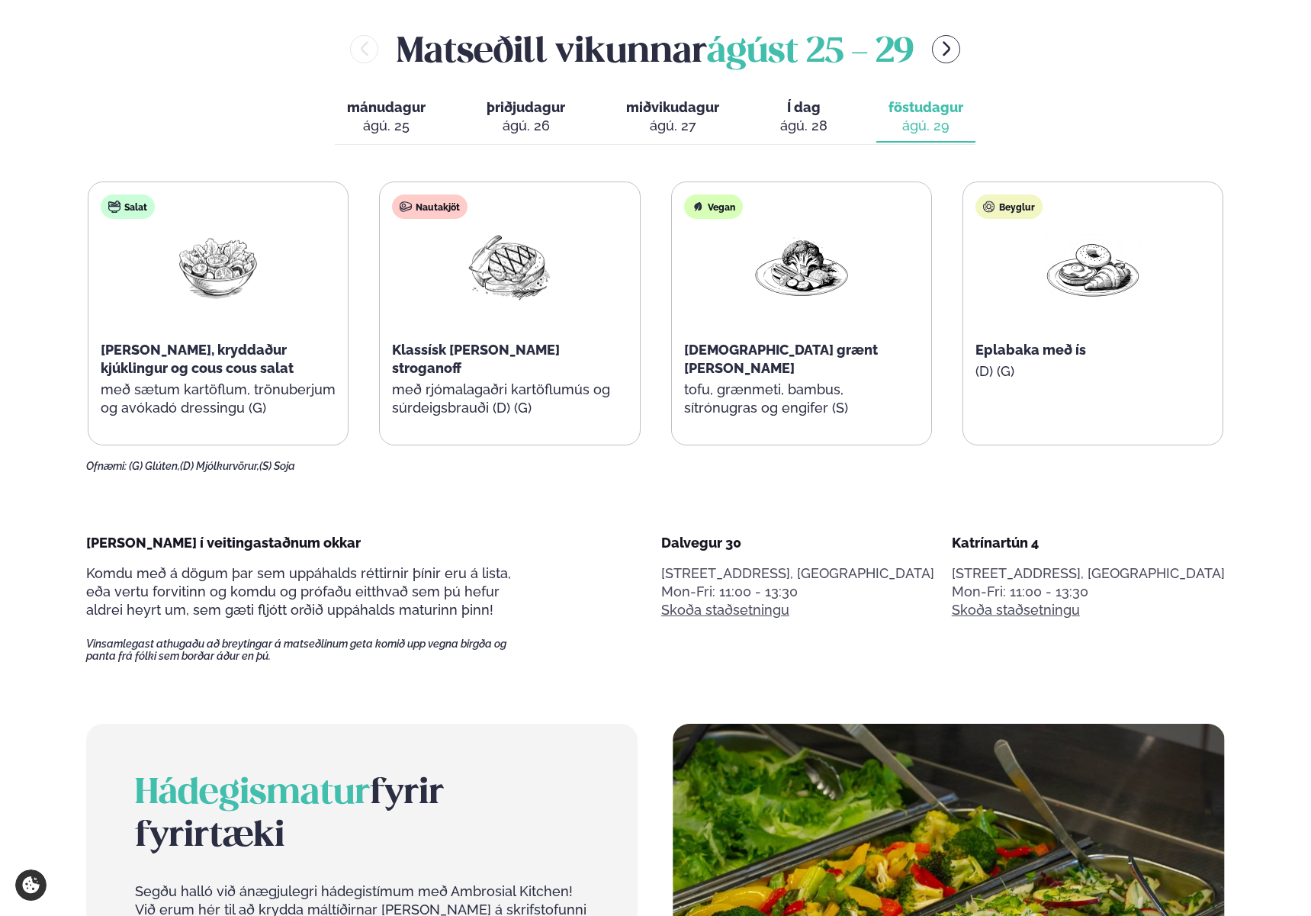
click at [797, 130] on div "ágú. 28" at bounding box center [803, 126] width 47 height 18
